Goal: Task Accomplishment & Management: Use online tool/utility

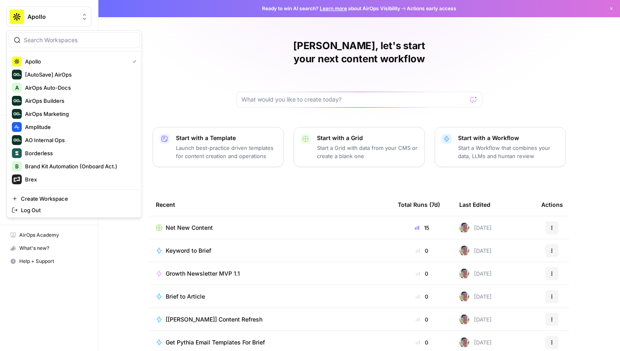
click at [36, 16] on span "Apollo" at bounding box center [52, 17] width 50 height 8
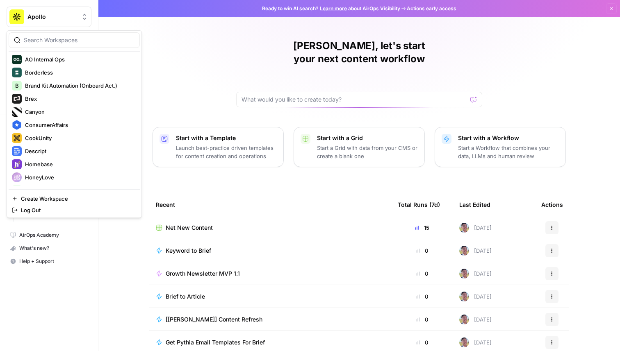
scroll to position [84, 0]
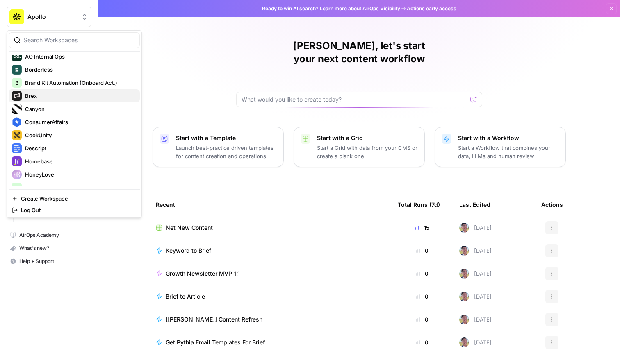
click at [58, 92] on span "Brex" at bounding box center [79, 96] width 108 height 8
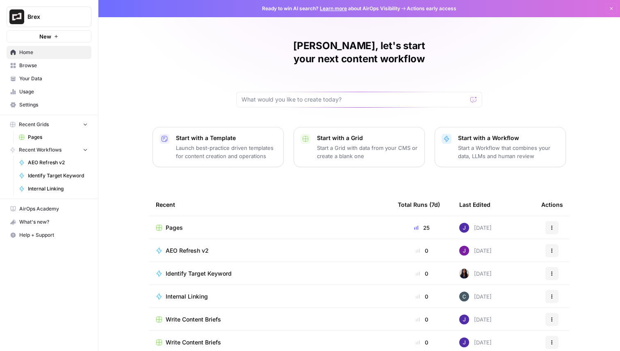
click at [174, 224] on span "Pages" at bounding box center [174, 228] width 17 height 8
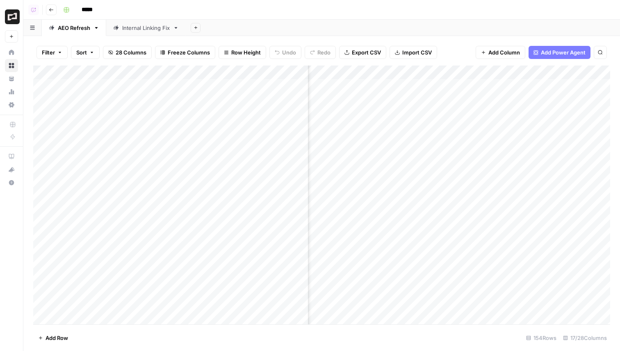
scroll to position [0, 414]
click at [358, 85] on div "Add Column" at bounding box center [321, 195] width 577 height 259
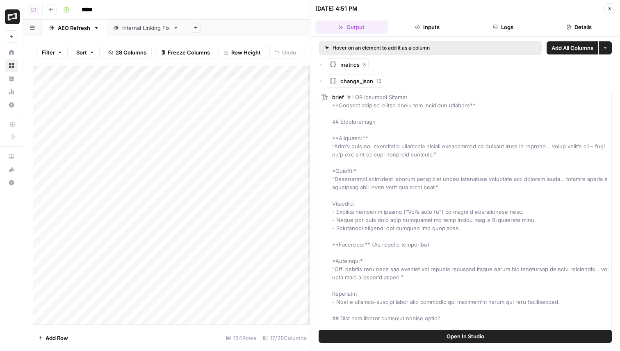
click at [488, 25] on button "Logs" at bounding box center [503, 26] width 73 height 13
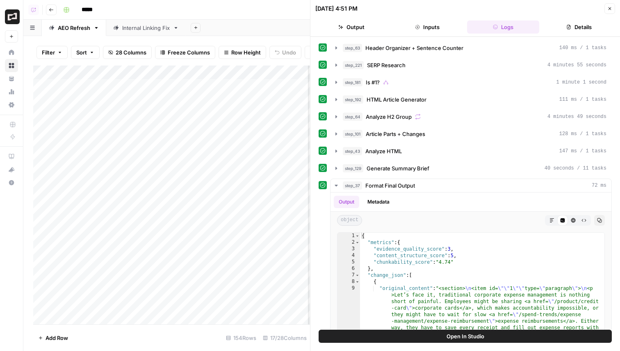
click at [360, 27] on button "Output" at bounding box center [351, 26] width 73 height 13
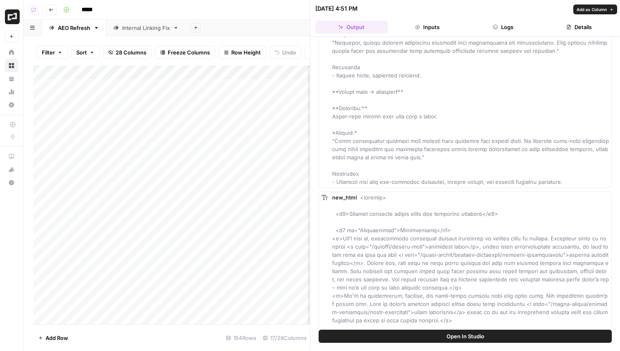
scroll to position [1457, 0]
click at [608, 12] on button "Close" at bounding box center [609, 8] width 11 height 11
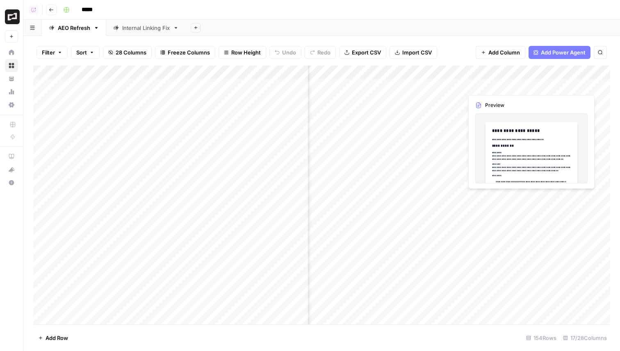
click at [542, 85] on div "Add Column" at bounding box center [321, 195] width 577 height 259
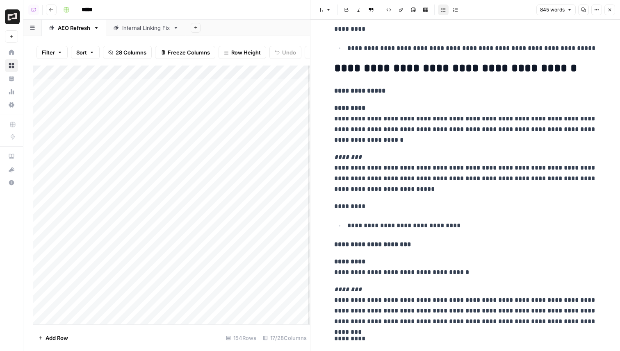
scroll to position [1919, 0]
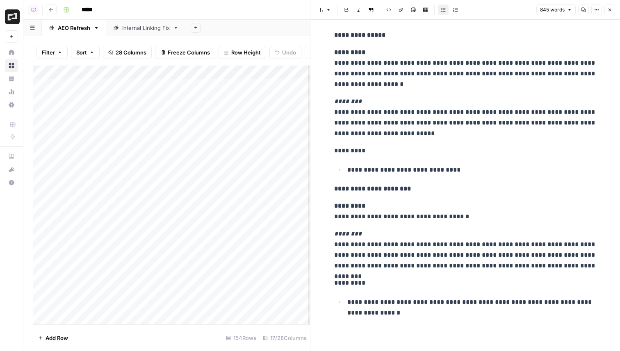
click at [612, 11] on button "Close" at bounding box center [609, 10] width 11 height 11
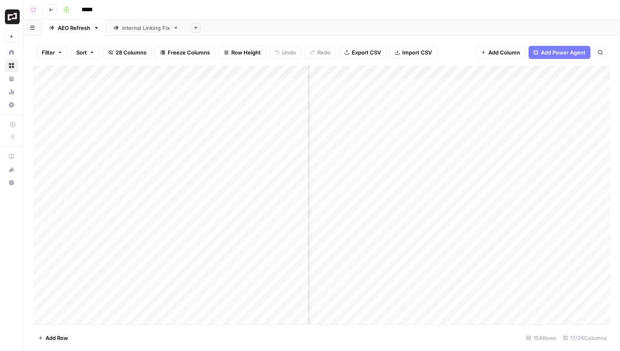
scroll to position [0, 384]
click at [389, 84] on div "Add Column" at bounding box center [321, 195] width 577 height 259
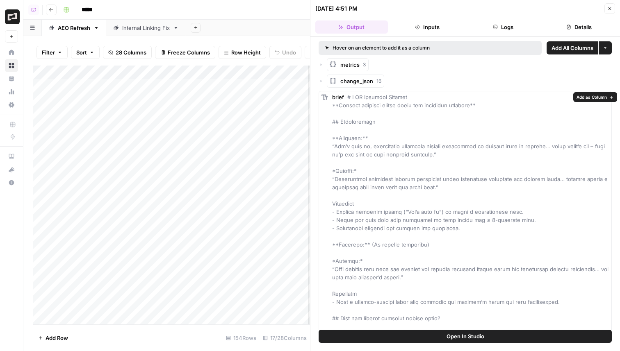
click at [474, 337] on span "Open In Studio" at bounding box center [465, 336] width 38 height 8
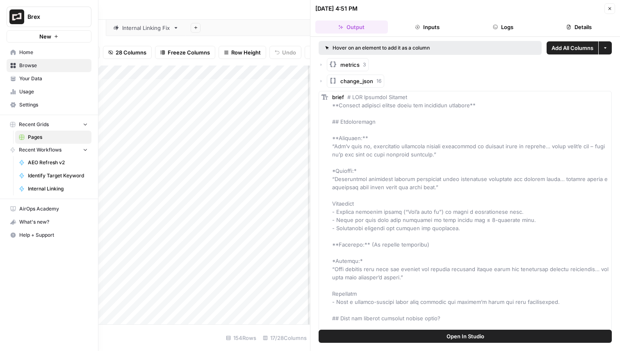
click at [25, 83] on link "Your Data" at bounding box center [49, 78] width 85 height 13
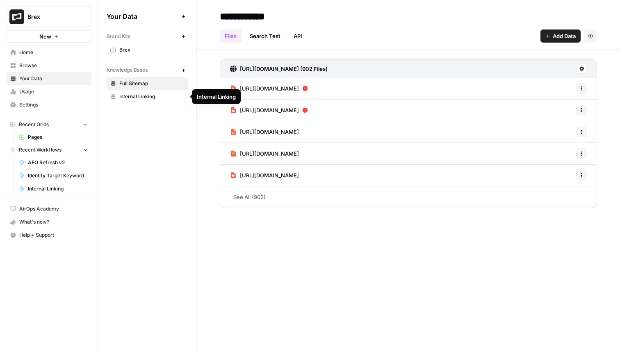
click at [141, 92] on link "Internal Linking" at bounding box center [148, 96] width 82 height 13
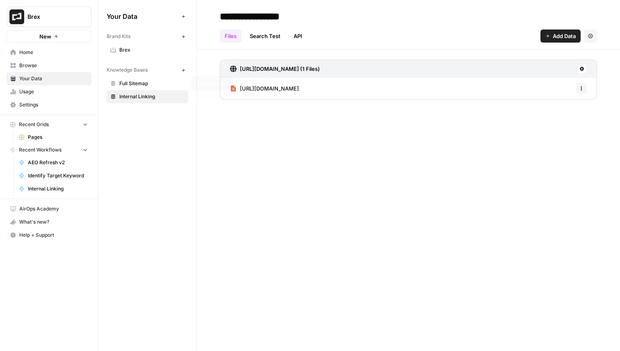
click at [154, 87] on span "Full Sitemap" at bounding box center [151, 83] width 65 height 7
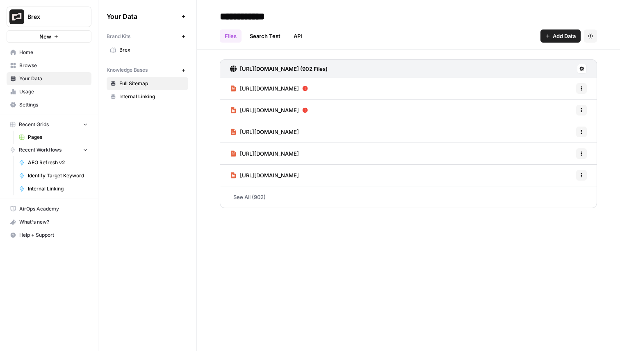
click at [143, 92] on link "Internal Linking" at bounding box center [148, 96] width 82 height 13
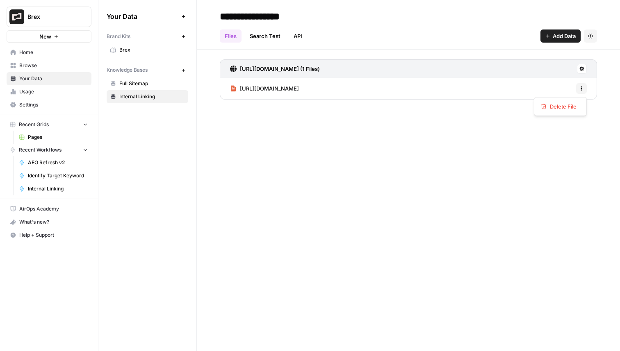
click at [583, 86] on icon "button" at bounding box center [581, 88] width 5 height 5
click at [581, 70] on icon at bounding box center [582, 69] width 5 height 5
click at [401, 157] on div "**********" at bounding box center [408, 175] width 423 height 351
click at [435, 101] on div "https://www.brex.com/versus/ramp (1 Files) https://www.brex.com/versus/ramp Opt…" at bounding box center [408, 82] width 377 height 47
click at [430, 93] on div "https://www.brex.com/versus/ramp Options" at bounding box center [408, 88] width 377 height 21
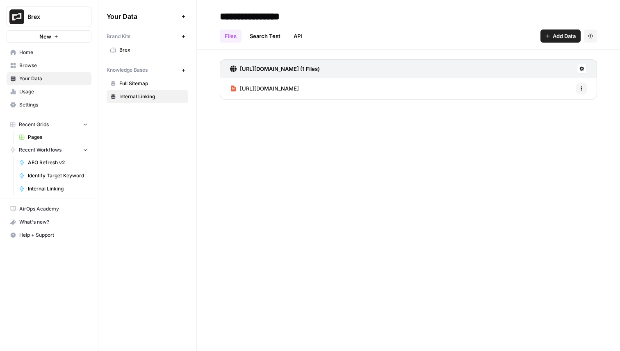
click at [330, 97] on div "https://www.brex.com/versus/ramp Options" at bounding box center [408, 88] width 377 height 21
click at [299, 92] on span "https://www.brex.com/versus/ramp" at bounding box center [269, 88] width 59 height 8
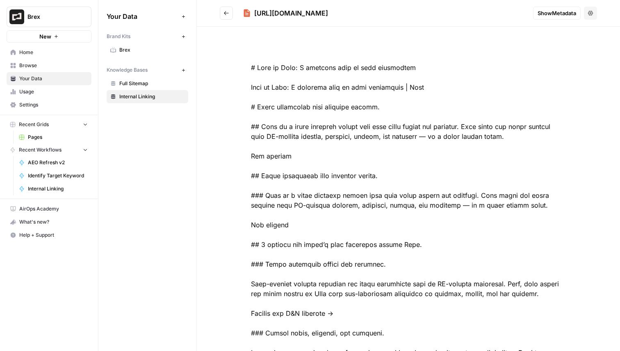
click at [593, 14] on button "Options" at bounding box center [590, 13] width 13 height 13
click at [558, 14] on span "Show Metadata" at bounding box center [556, 13] width 39 height 8
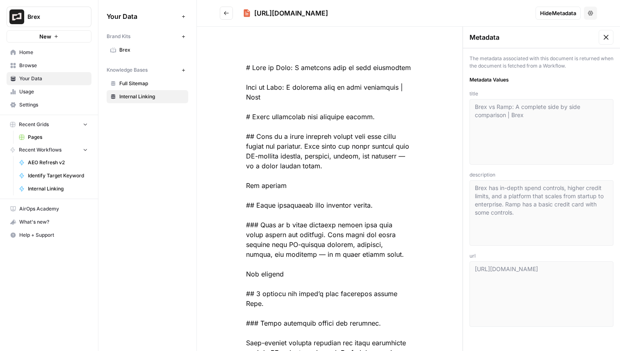
click at [54, 55] on span "Home" at bounding box center [53, 52] width 68 height 7
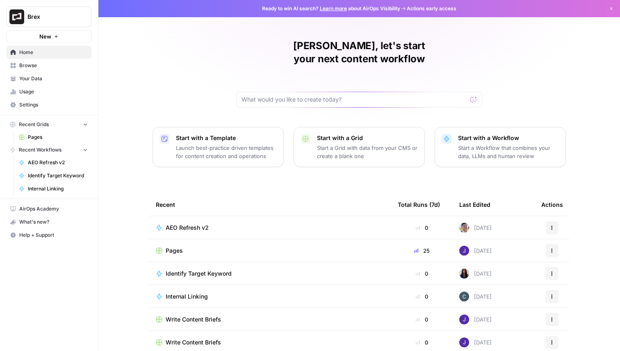
click at [180, 247] on span "Pages" at bounding box center [174, 251] width 17 height 8
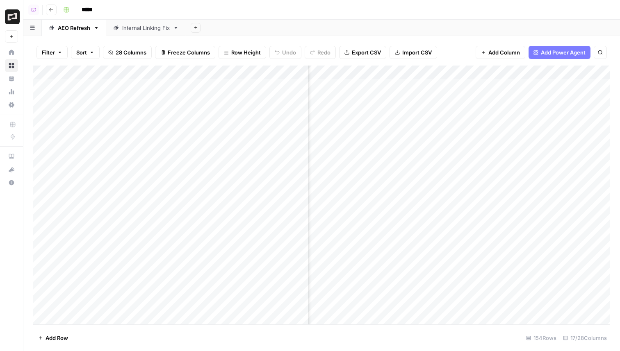
scroll to position [0, 268]
click at [504, 84] on div "Add Column" at bounding box center [321, 195] width 577 height 259
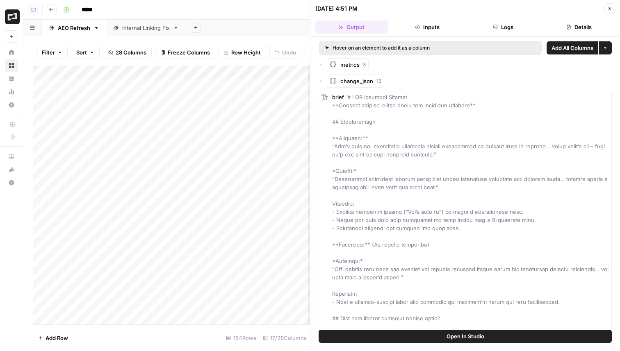
click at [323, 78] on div "change_json 16" at bounding box center [465, 81] width 293 height 13
click at [321, 80] on icon "button" at bounding box center [321, 81] width 1 height 2
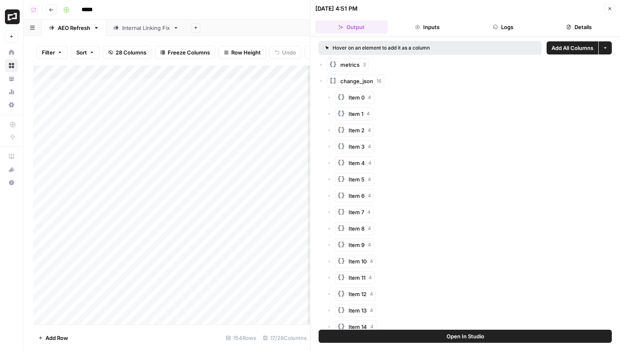
click at [328, 94] on div "Item 0 4" at bounding box center [469, 97] width 285 height 13
click at [330, 99] on icon "button" at bounding box center [329, 97] width 5 height 5
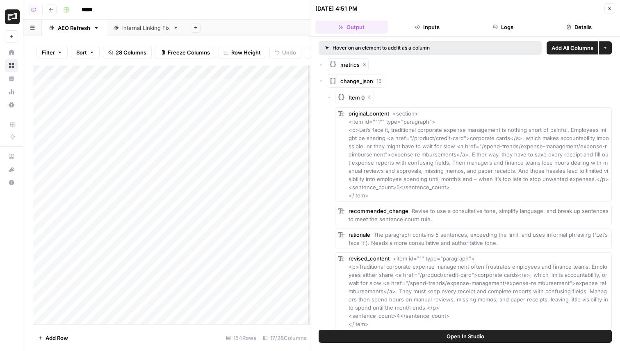
click at [330, 99] on icon "button" at bounding box center [329, 97] width 5 height 5
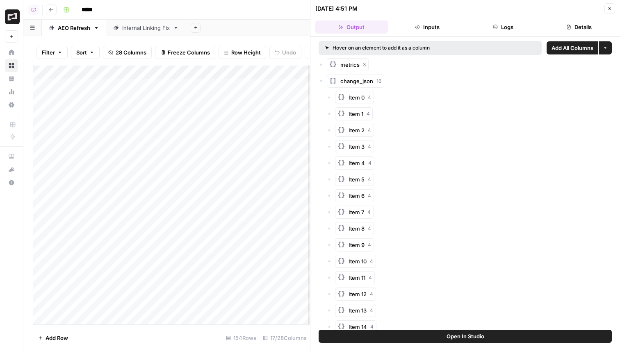
click at [321, 66] on icon "button" at bounding box center [321, 64] width 5 height 5
click at [322, 79] on icon "button" at bounding box center [321, 81] width 5 height 5
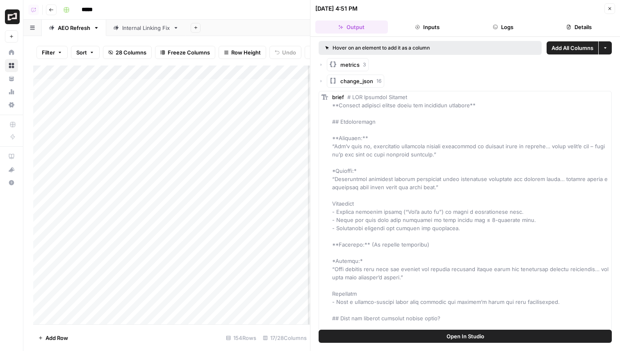
click at [610, 9] on icon "button" at bounding box center [609, 8] width 5 height 5
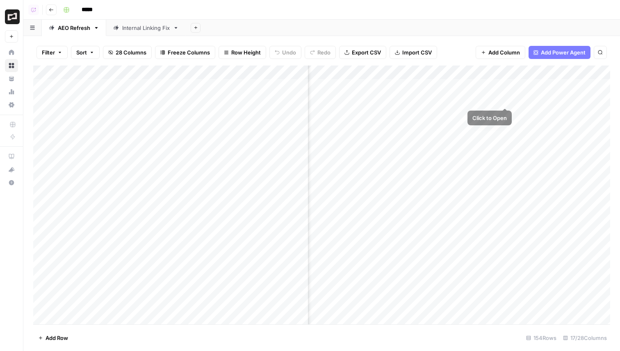
click at [503, 83] on div "Add Column" at bounding box center [321, 195] width 577 height 259
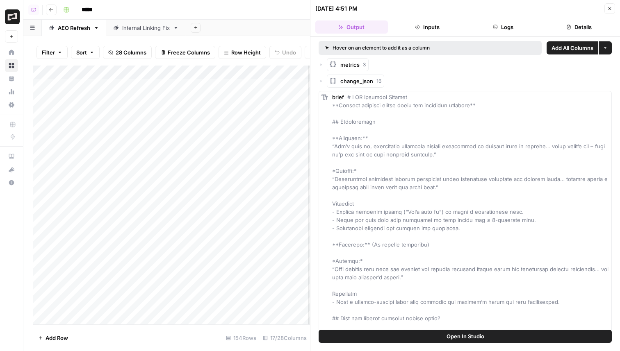
click at [410, 334] on button "Open In Studio" at bounding box center [465, 336] width 293 height 13
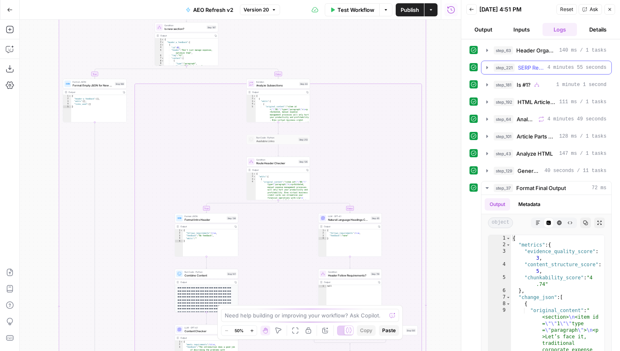
click at [517, 72] on button "step_221 SERP Research 4 minutes 55 seconds" at bounding box center [546, 67] width 130 height 13
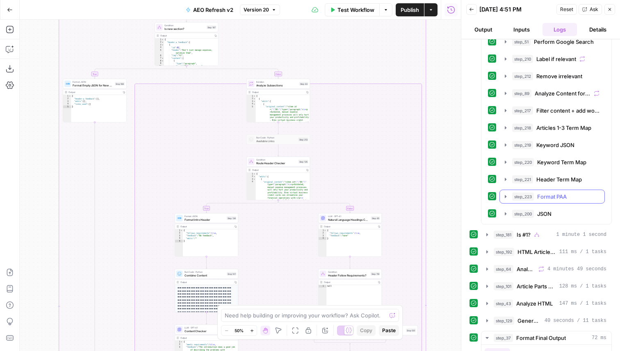
scroll to position [268, 0]
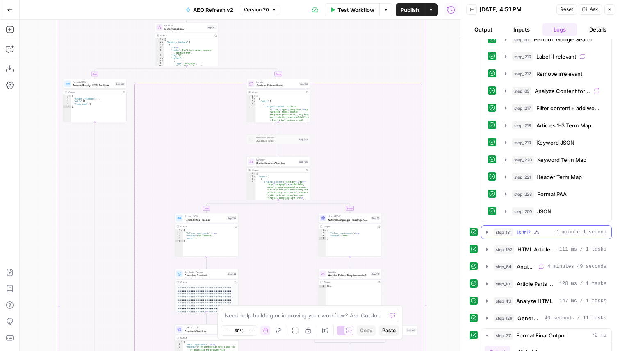
click at [554, 231] on div "step_181 Is #1? 1 minute 1 second" at bounding box center [550, 232] width 113 height 8
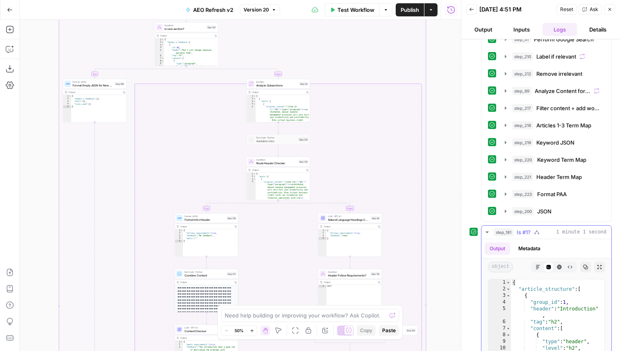
click at [554, 231] on div "step_181 Is #1? 1 minute 1 second" at bounding box center [550, 232] width 113 height 8
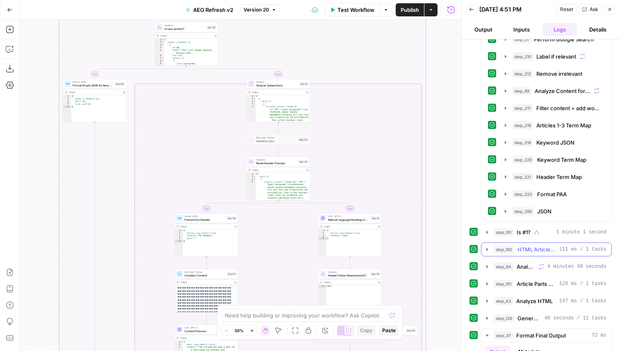
click at [553, 252] on span "HTML Article Generator" at bounding box center [536, 250] width 39 height 8
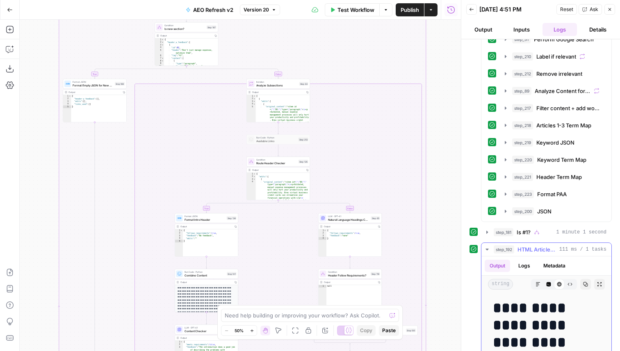
click at [553, 252] on span "HTML Article Generator" at bounding box center [536, 250] width 39 height 8
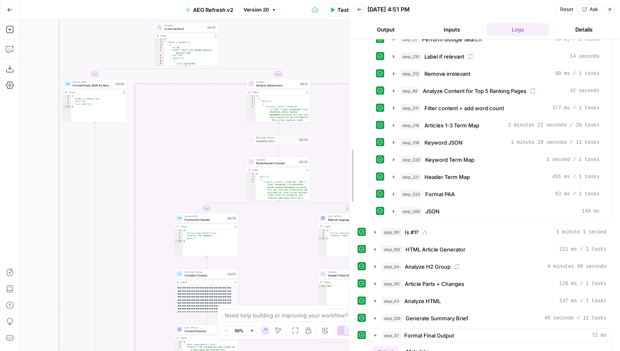
scroll to position [10, 0]
drag, startPoint x: 464, startPoint y: 255, endPoint x: 261, endPoint y: 255, distance: 203.8
click at [261, 255] on body "Brex New Home Browse Your Data Usage Settings Recent Grids Pages Recent Workflo…" at bounding box center [310, 175] width 620 height 351
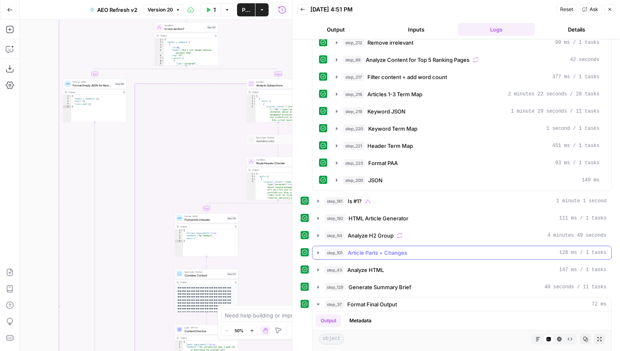
scroll to position [307, 0]
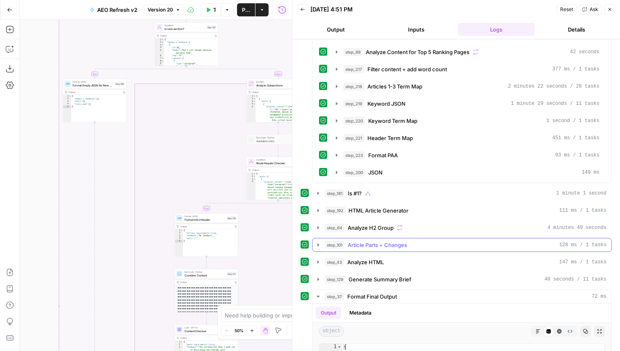
click at [401, 242] on span "Article Parts + Changes" at bounding box center [377, 245] width 59 height 8
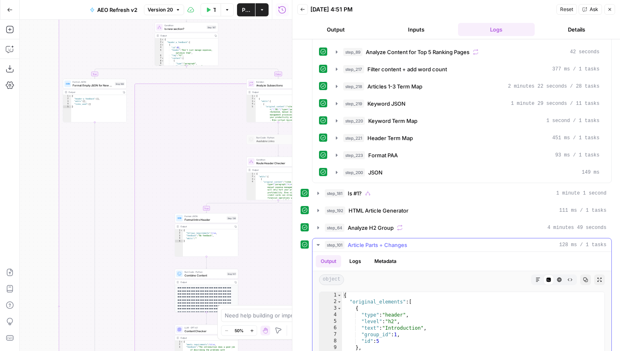
click at [406, 246] on span "Article Parts + Changes" at bounding box center [377, 245] width 59 height 8
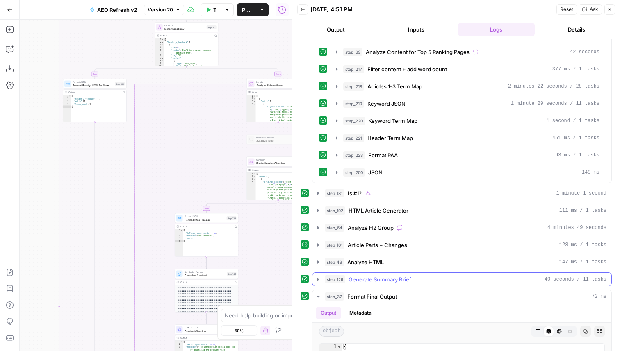
click at [438, 286] on div "step_129 Generate Summary Brief 40 seconds / 11 tasks" at bounding box center [462, 280] width 300 height 14
click at [444, 277] on div "step_129 Generate Summary Brief 40 seconds / 11 tasks" at bounding box center [466, 279] width 282 height 8
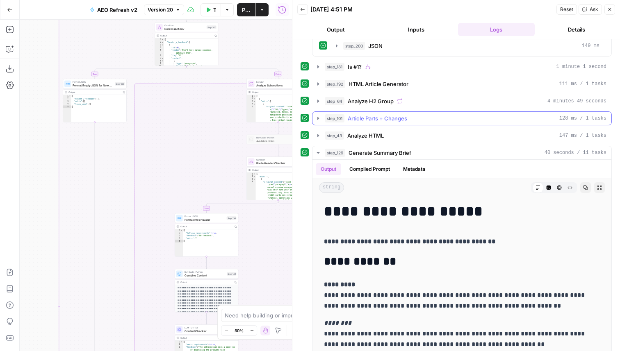
scroll to position [445, 0]
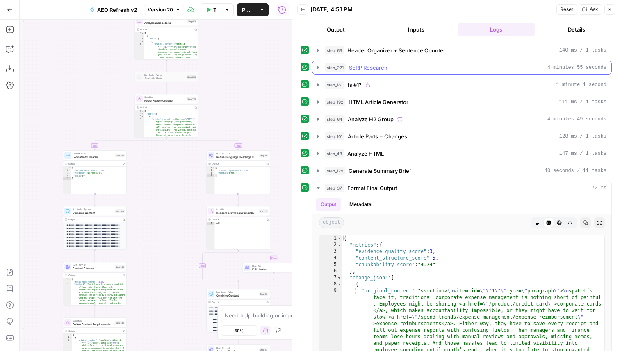
click at [373, 67] on span "SERP Research" at bounding box center [368, 68] width 39 height 8
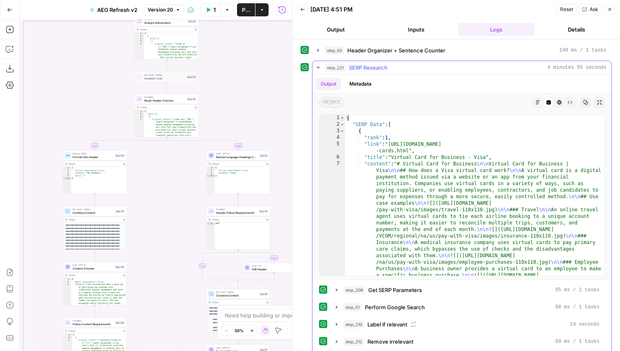
click at [373, 67] on span "SERP Research" at bounding box center [368, 68] width 39 height 8
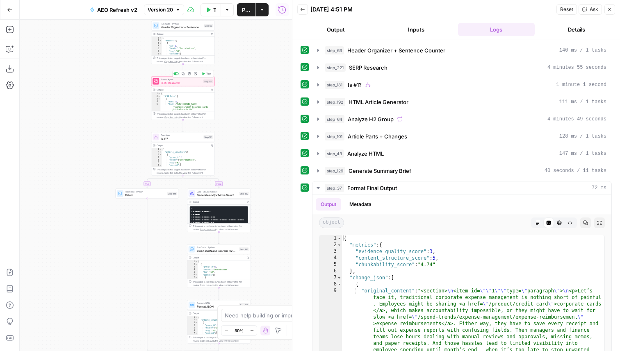
click at [203, 84] on div "Power Agent SERP Research Step 221 Copy step Delete step Add Note Test" at bounding box center [183, 81] width 60 height 7
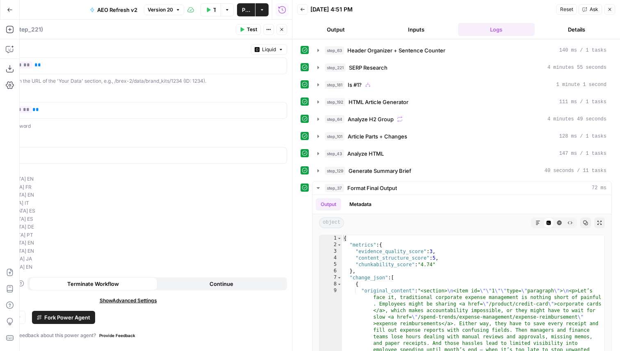
click at [280, 28] on icon "button" at bounding box center [281, 29] width 5 height 5
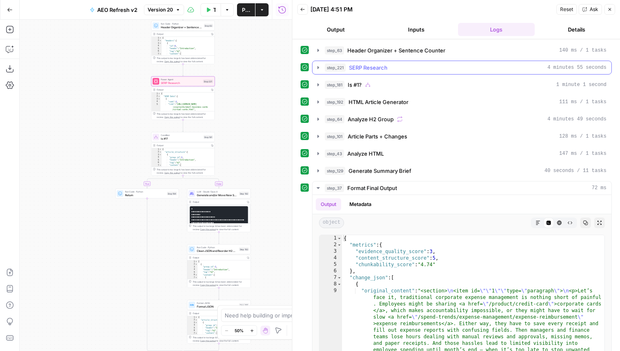
click at [379, 68] on span "SERP Research" at bounding box center [368, 68] width 39 height 8
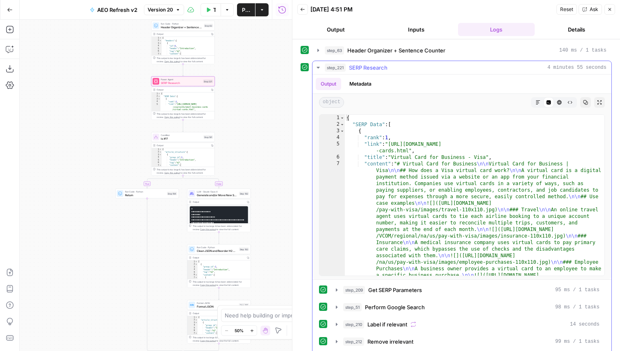
click at [542, 102] on button "Markdown" at bounding box center [538, 102] width 11 height 11
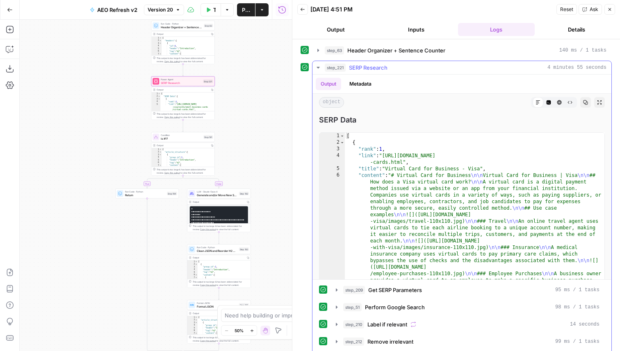
click at [381, 65] on span "SERP Research" at bounding box center [368, 68] width 39 height 8
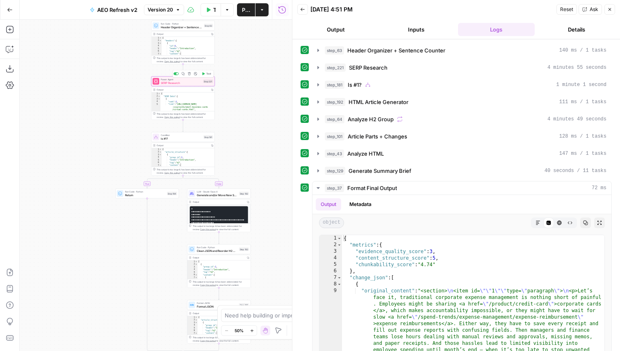
click at [207, 83] on div "Power Agent SERP Research Step 221 Copy step Delete step Add Note Test" at bounding box center [183, 81] width 60 height 7
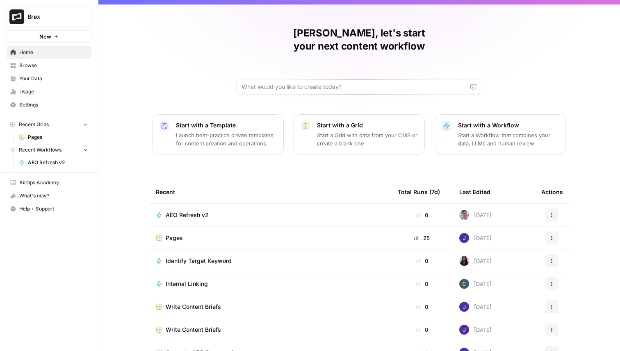
scroll to position [26, 0]
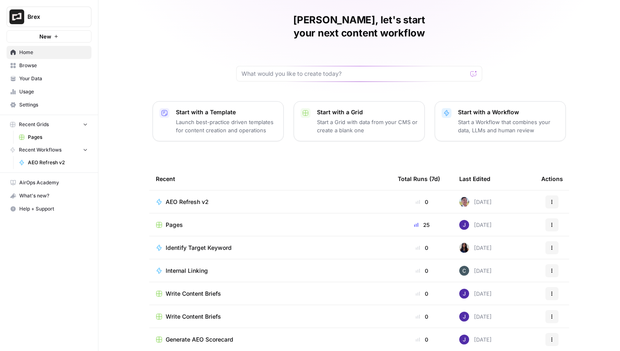
click at [37, 21] on button "Brex" at bounding box center [49, 17] width 85 height 20
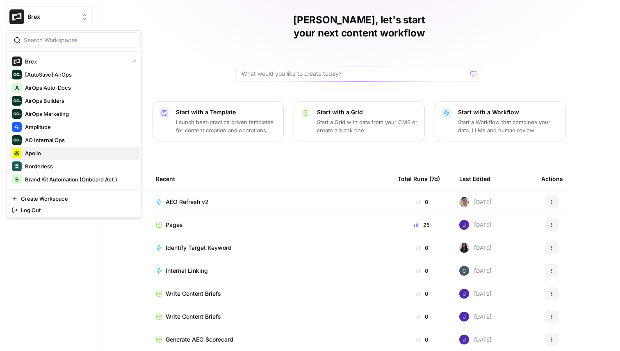
click at [56, 150] on span "Apollo" at bounding box center [79, 153] width 108 height 8
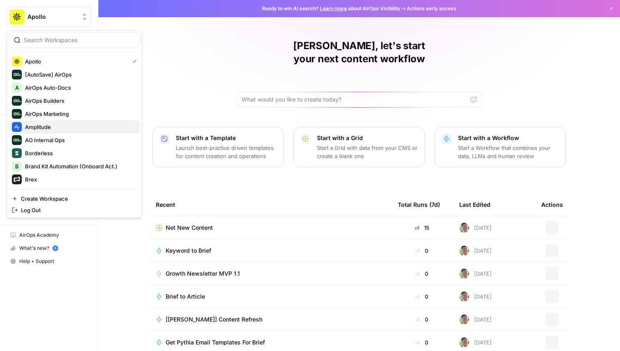
click at [46, 127] on span "Amplitude" at bounding box center [79, 127] width 108 height 8
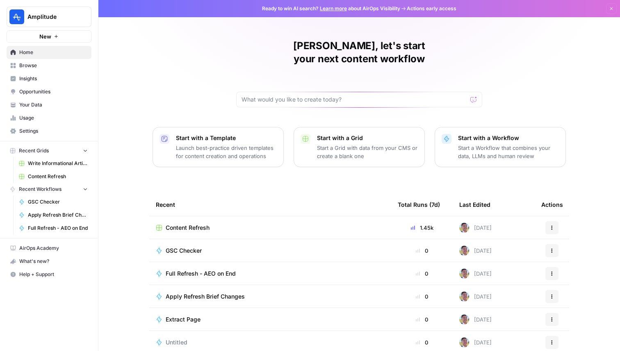
click at [190, 224] on span "Content Refresh" at bounding box center [188, 228] width 44 height 8
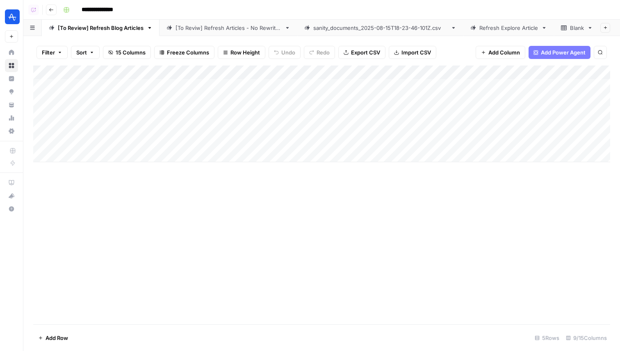
click at [360, 30] on div "sanity_documents_2025-08-15T18-23-46-101Z.csv" at bounding box center [380, 28] width 134 height 8
click at [111, 31] on div "[To Review] Refresh Blog Articles" at bounding box center [101, 28] width 86 height 8
click at [343, 74] on div "Add Column" at bounding box center [321, 114] width 577 height 97
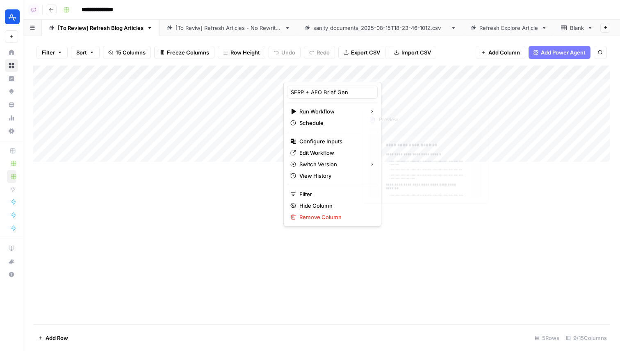
click at [383, 82] on div "Add Column" at bounding box center [321, 114] width 577 height 97
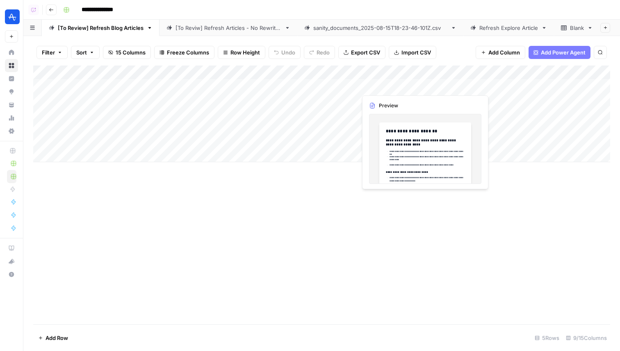
click at [383, 82] on div "Add Column" at bounding box center [321, 114] width 577 height 97
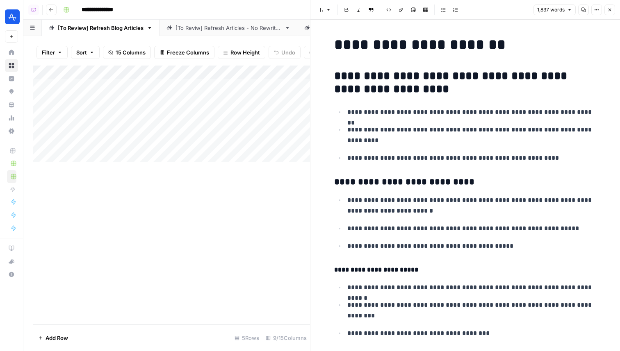
click at [610, 11] on icon "button" at bounding box center [609, 9] width 5 height 5
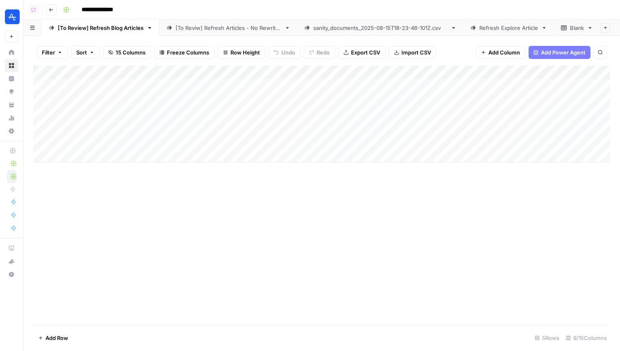
click at [334, 72] on div "Add Column" at bounding box center [321, 114] width 577 height 97
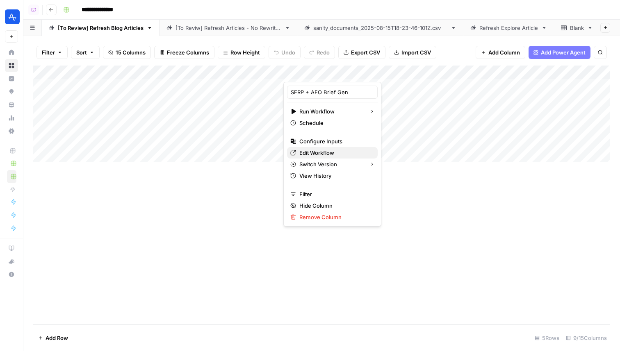
click at [318, 149] on span "Edit Workflow" at bounding box center [335, 153] width 72 height 8
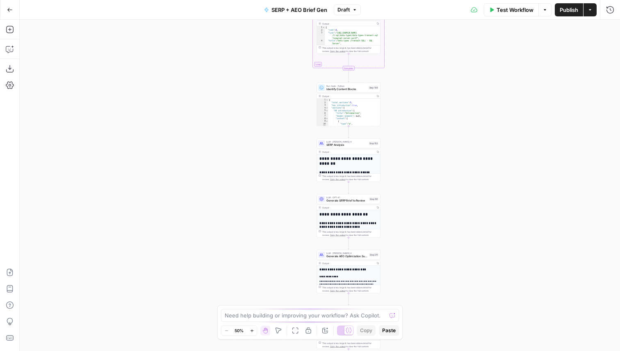
click at [377, 151] on icon "button" at bounding box center [377, 152] width 2 height 2
click at [356, 146] on span "SERP Analysis" at bounding box center [346, 145] width 41 height 4
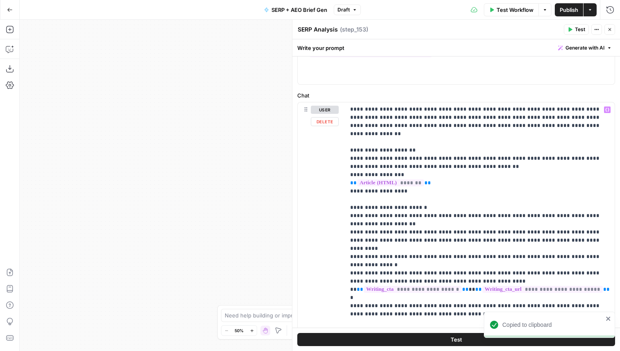
scroll to position [76, 0]
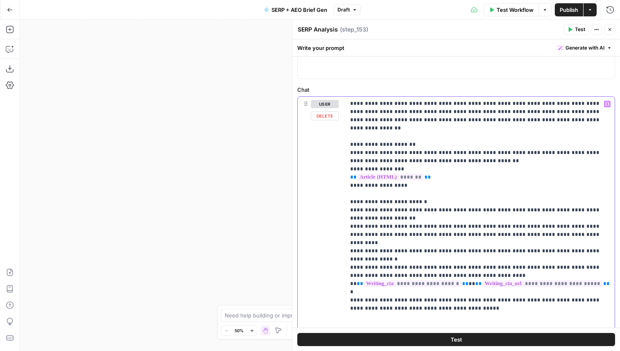
drag, startPoint x: 610, startPoint y: 209, endPoint x: 347, endPoint y: 168, distance: 266.0
click at [347, 168] on div "**********" at bounding box center [479, 264] width 269 height 334
copy p "**********"
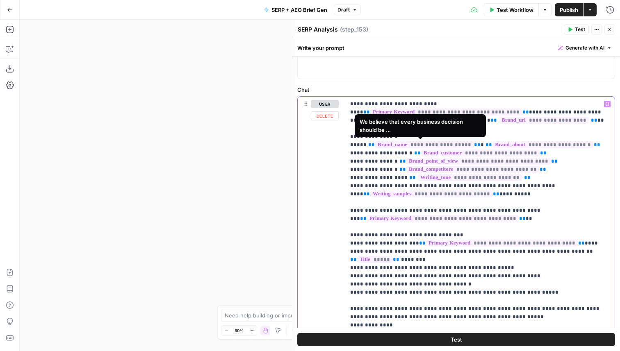
scroll to position [0, 0]
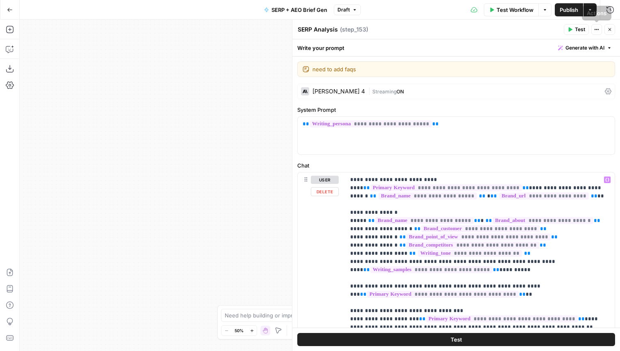
click at [608, 25] on span "E" at bounding box center [607, 27] width 6 height 7
click at [611, 30] on icon "button" at bounding box center [609, 29] width 5 height 5
